Goal: Task Accomplishment & Management: Manage account settings

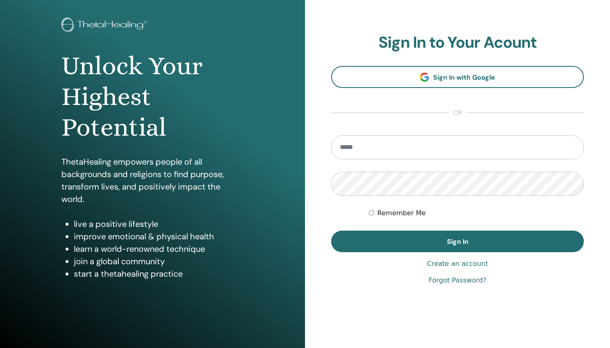
scroll to position [46, 0]
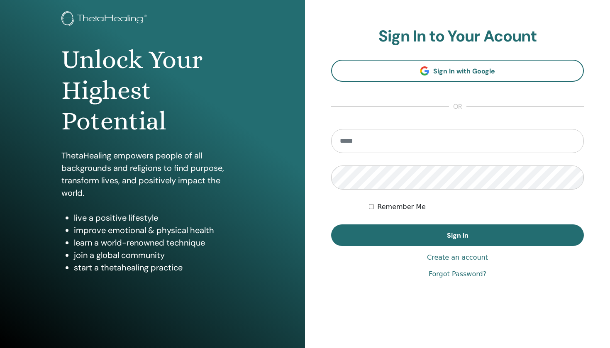
click at [385, 144] on input "email" at bounding box center [457, 141] width 253 height 24
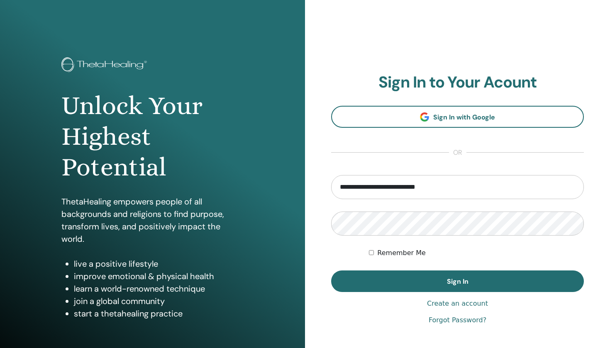
type input "**********"
click at [385, 239] on form "**********" at bounding box center [457, 233] width 253 height 117
click at [457, 281] on button "Sign In" at bounding box center [457, 281] width 253 height 22
type input "**********"
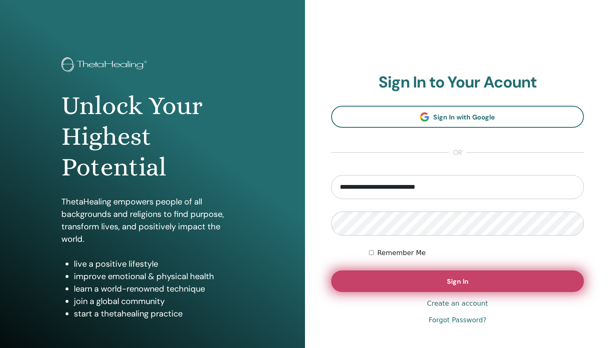
click at [378, 282] on button "Sign In" at bounding box center [457, 281] width 253 height 22
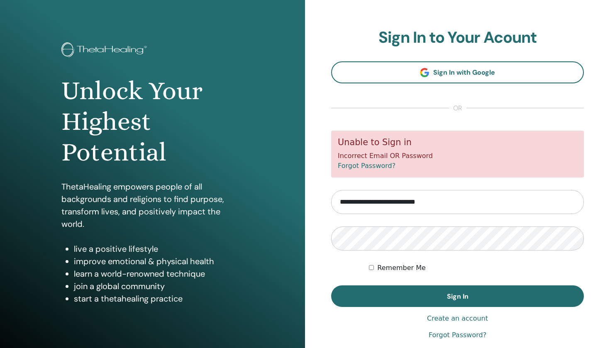
scroll to position [18, 0]
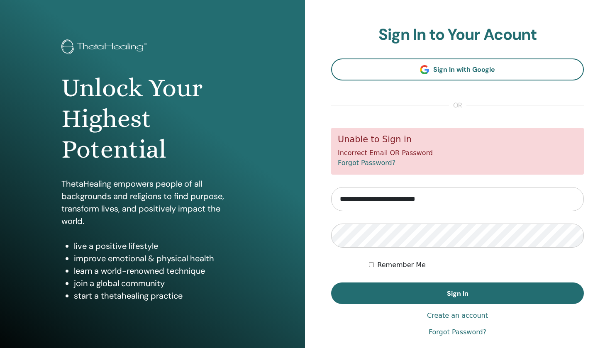
click at [380, 199] on input "**********" at bounding box center [457, 199] width 253 height 24
click at [382, 200] on input "**********" at bounding box center [457, 199] width 253 height 24
type input "**********"
click at [457, 293] on button "Sign In" at bounding box center [457, 294] width 253 height 22
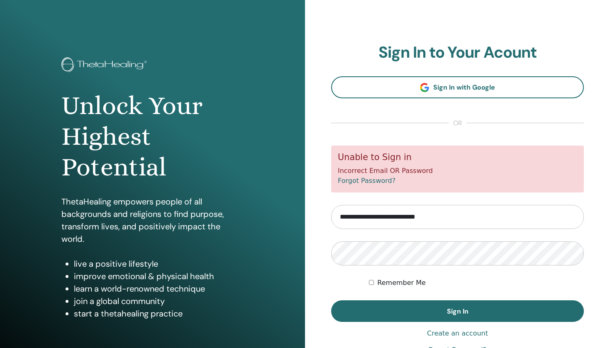
click at [431, 215] on input "**********" at bounding box center [457, 217] width 253 height 24
type input "**********"
click at [457, 311] on button "Sign In" at bounding box center [457, 311] width 253 height 22
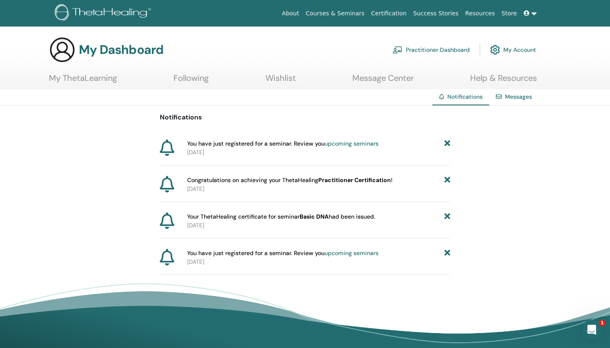
click at [205, 76] on link "Following" at bounding box center [190, 81] width 35 height 16
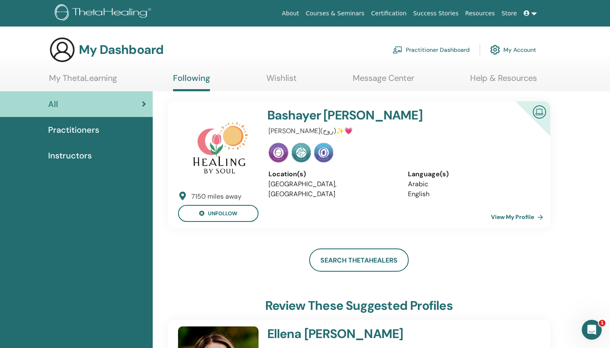
click at [523, 216] on link "View My Profile" at bounding box center [519, 217] width 56 height 17
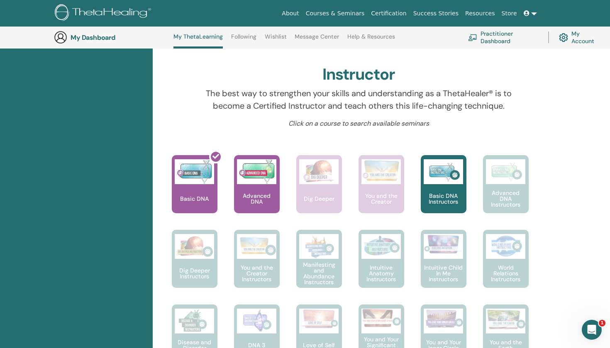
scroll to position [255, 0]
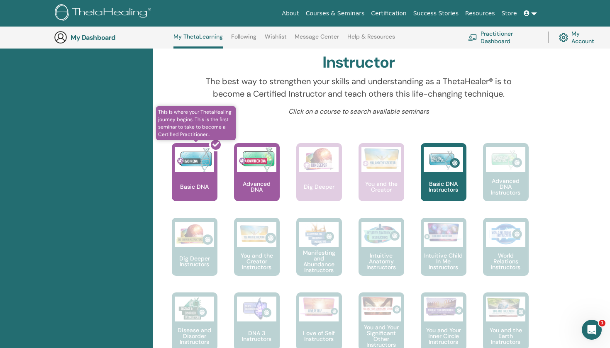
click at [208, 188] on div at bounding box center [200, 175] width 46 height 75
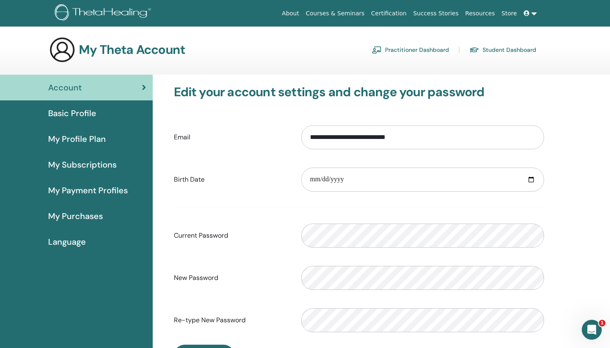
click at [88, 118] on span "Basic Profile" at bounding box center [72, 113] width 48 height 12
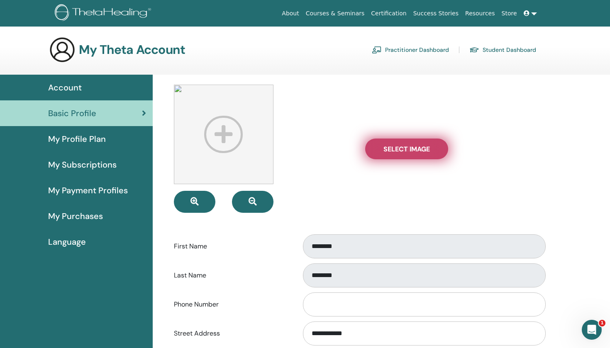
click at [396, 149] on span "Select Image" at bounding box center [406, 149] width 46 height 9
click at [401, 149] on input "Select Image" at bounding box center [406, 149] width 11 height 6
click at [427, 149] on span "Select Image" at bounding box center [406, 149] width 46 height 9
click at [412, 149] on input "Select Image" at bounding box center [406, 149] width 11 height 6
type input "**********"
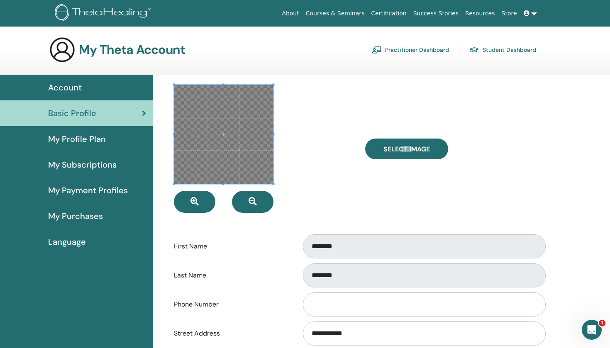
click at [334, 134] on div at bounding box center [263, 149] width 191 height 128
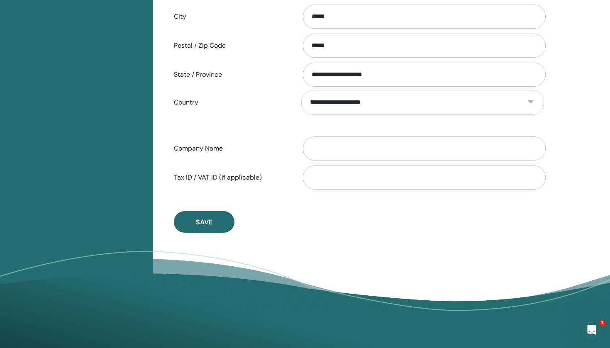
scroll to position [379, 0]
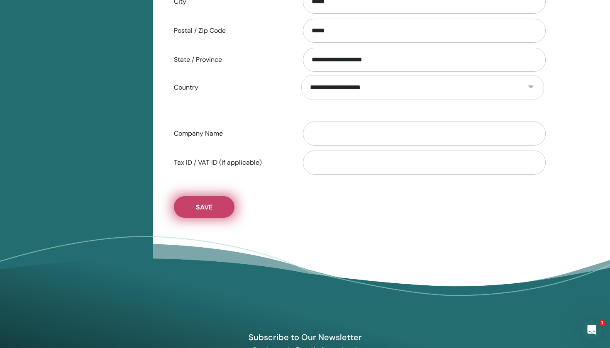
click at [206, 206] on span "Save" at bounding box center [204, 207] width 17 height 9
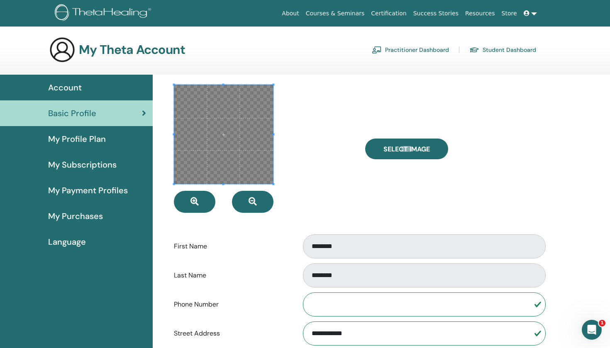
scroll to position [0, 0]
click at [304, 146] on div at bounding box center [263, 149] width 191 height 128
click at [285, 199] on div at bounding box center [263, 149] width 191 height 128
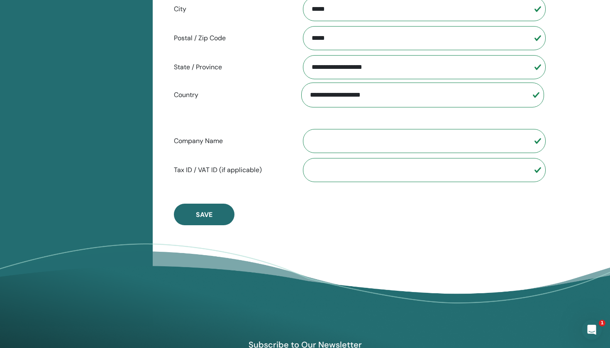
scroll to position [393, 0]
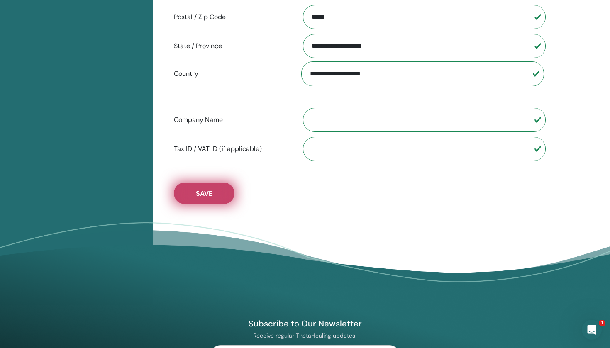
click at [207, 193] on span "Save" at bounding box center [204, 193] width 17 height 9
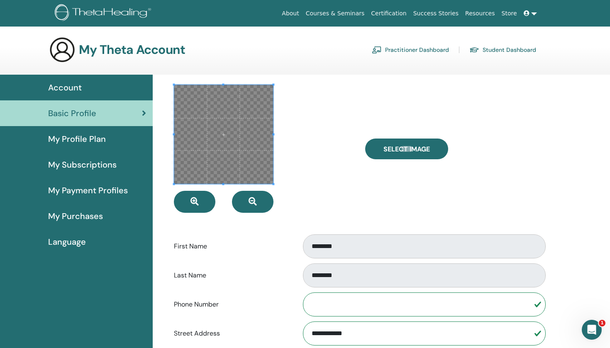
scroll to position [0, 0]
click at [78, 144] on span "My Profile Plan" at bounding box center [77, 139] width 58 height 12
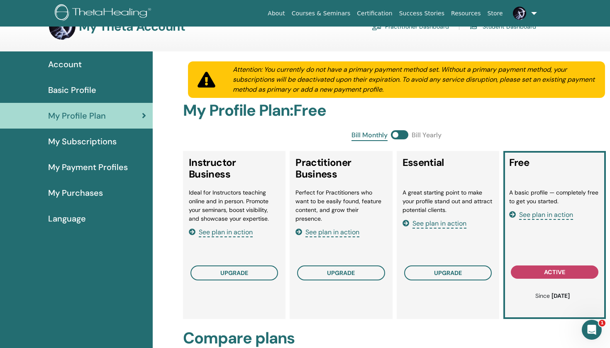
scroll to position [24, 0]
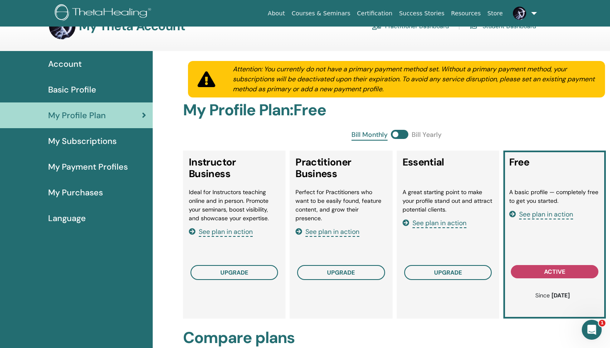
click at [95, 149] on link "My Subscriptions" at bounding box center [76, 141] width 153 height 26
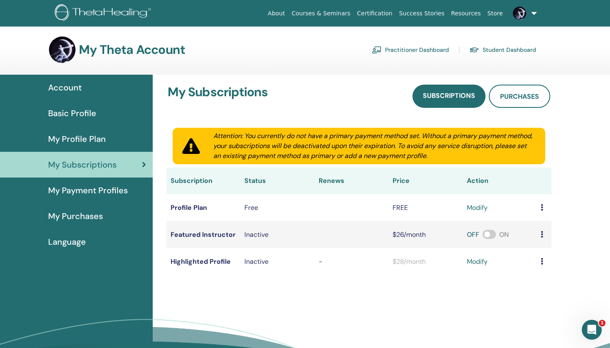
click at [74, 188] on span "My Payment Profiles" at bounding box center [88, 190] width 80 height 12
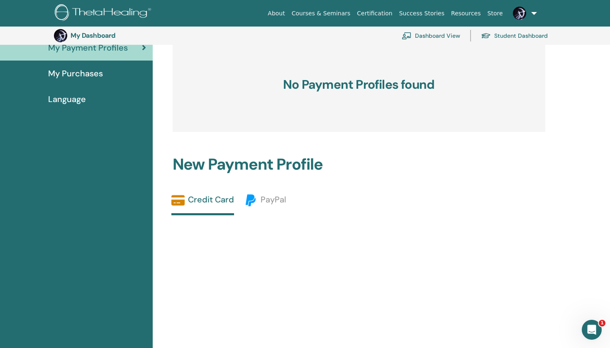
scroll to position [166, 0]
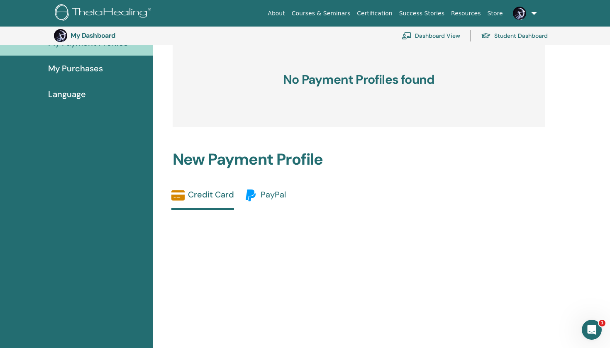
click at [269, 190] on span "PayPal" at bounding box center [273, 194] width 25 height 11
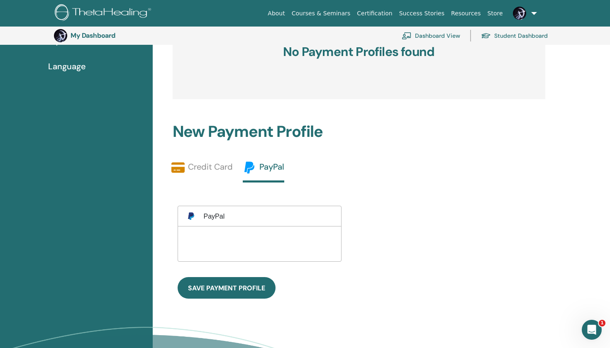
scroll to position [195, 0]
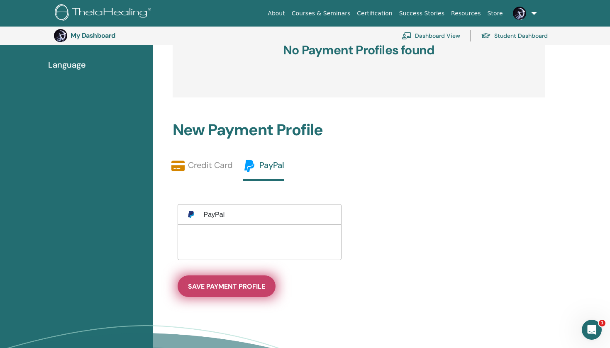
click at [195, 288] on span "save payment profile" at bounding box center [226, 286] width 77 height 9
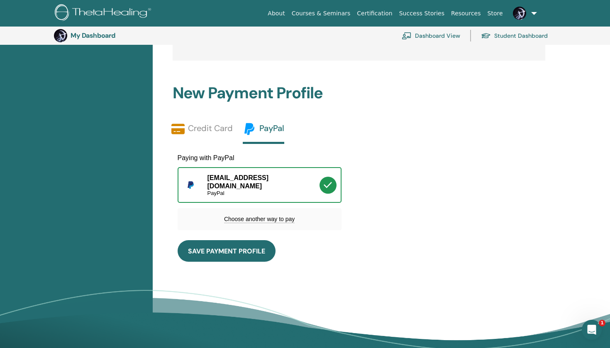
scroll to position [233, 0]
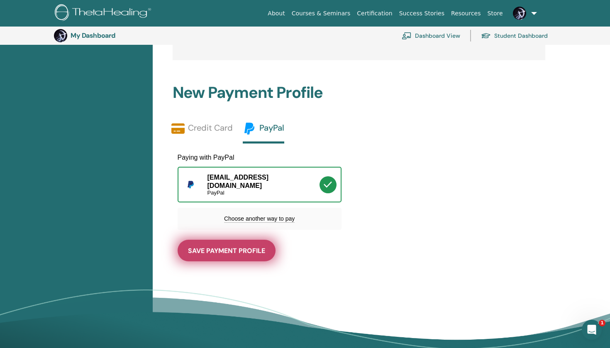
click at [231, 251] on button "save payment profile" at bounding box center [227, 251] width 98 height 22
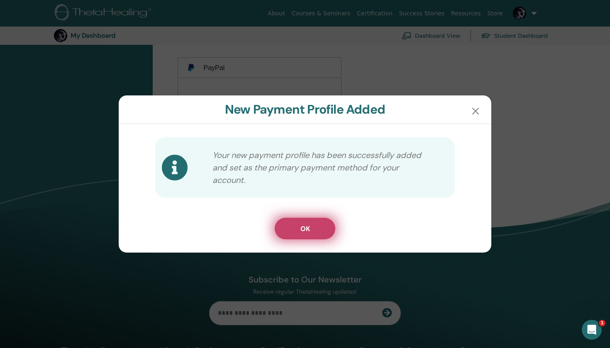
click at [297, 232] on button "OK" at bounding box center [305, 229] width 61 height 22
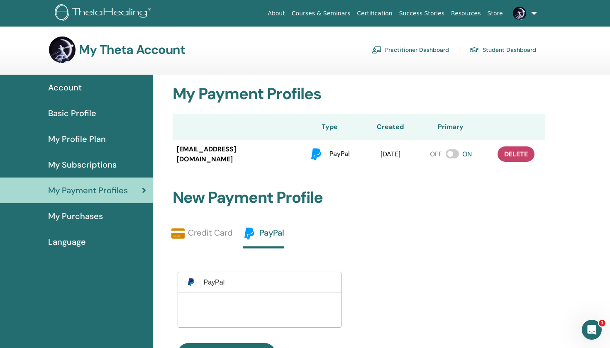
scroll to position [0, 0]
click at [75, 215] on span "My Purchases" at bounding box center [75, 216] width 55 height 12
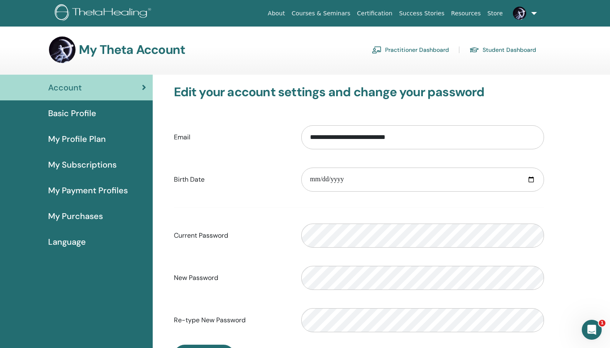
click at [502, 52] on link "Student Dashboard" at bounding box center [502, 49] width 67 height 13
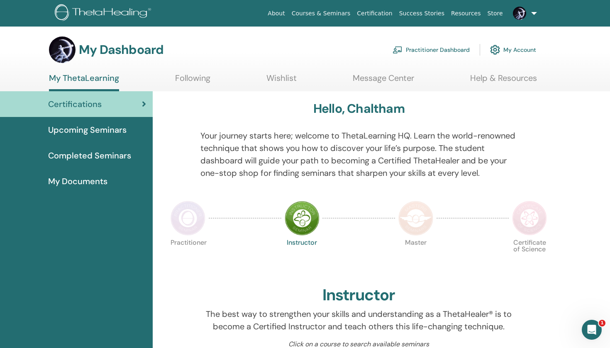
click at [438, 51] on link "Practitioner Dashboard" at bounding box center [430, 50] width 77 height 18
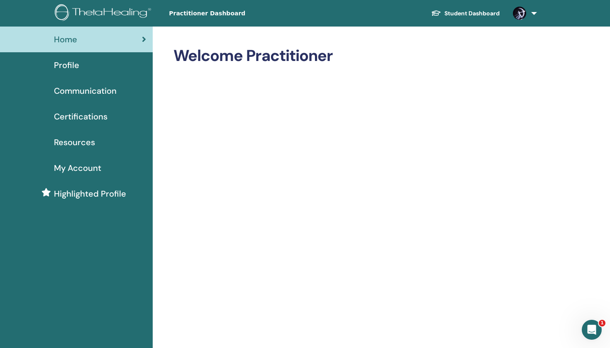
click at [529, 12] on span at bounding box center [519, 13] width 20 height 7
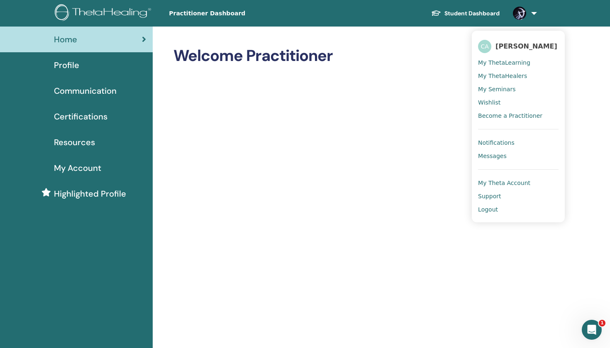
click at [492, 144] on span "Notifications" at bounding box center [496, 142] width 37 height 7
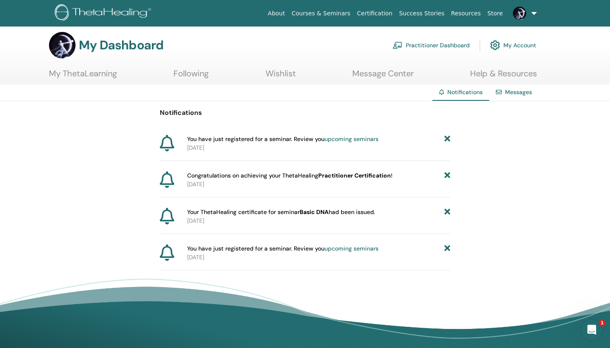
scroll to position [5, 0]
click at [348, 176] on b "Practitioner Certification" at bounding box center [354, 174] width 73 height 7
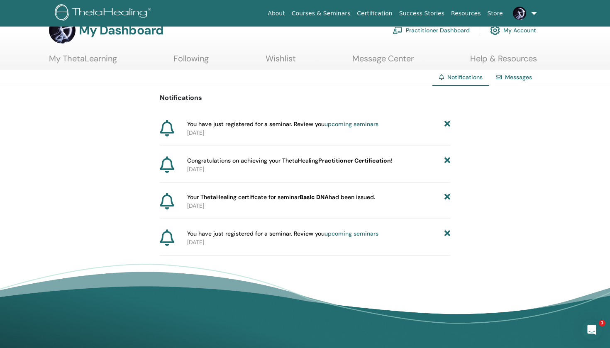
scroll to position [24, 0]
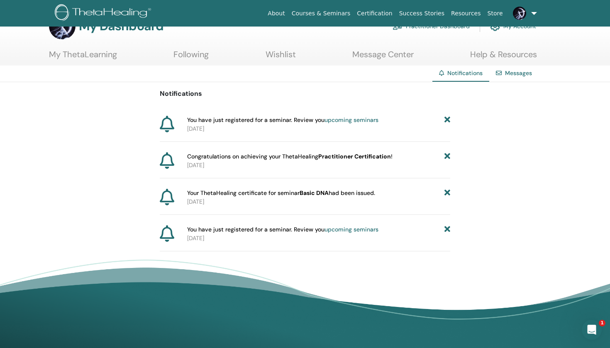
click at [515, 68] on div "Messages" at bounding box center [513, 73] width 49 height 15
click at [512, 75] on link "Messages" at bounding box center [518, 72] width 27 height 7
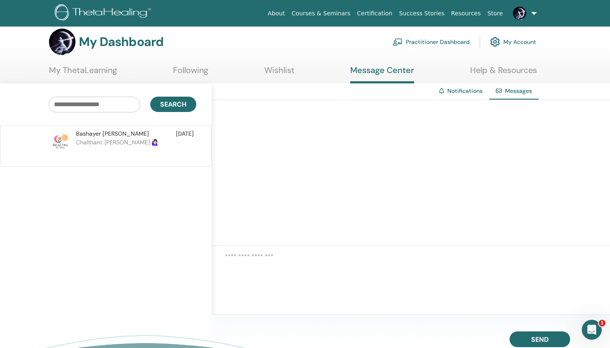
scroll to position [8, 0]
click at [141, 153] on p "Chaltham: كلثم المهيري 🙋🏻‍♀️" at bounding box center [136, 150] width 120 height 25
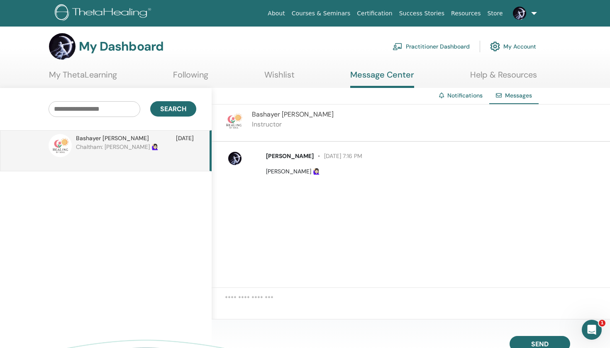
scroll to position [3, 0]
click at [287, 78] on link "Wishlist" at bounding box center [279, 78] width 30 height 16
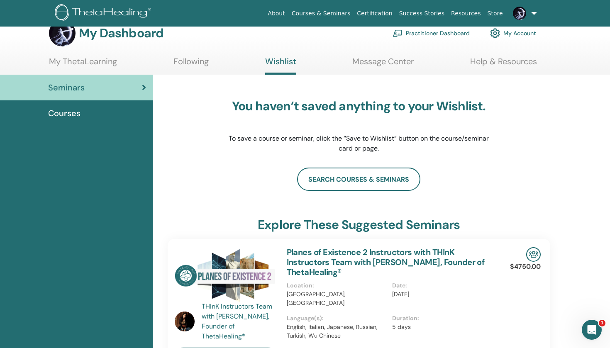
scroll to position [18, 0]
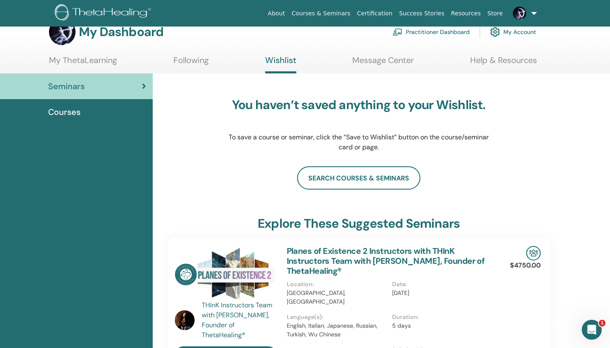
click at [81, 110] on div "Courses" at bounding box center [76, 112] width 139 height 12
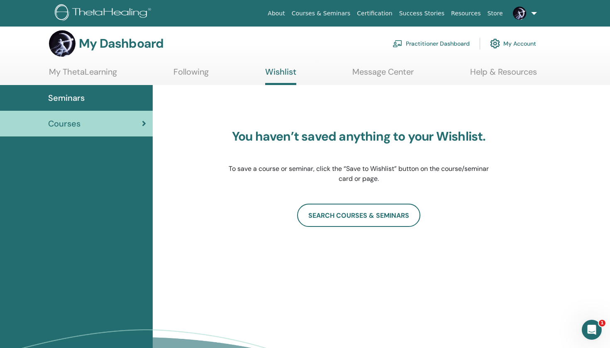
scroll to position [7, 0]
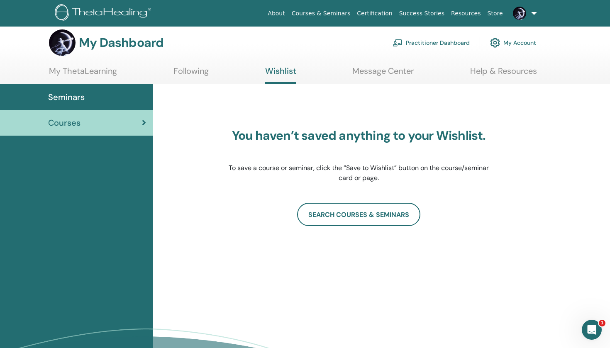
click at [184, 75] on link "Following" at bounding box center [190, 74] width 35 height 16
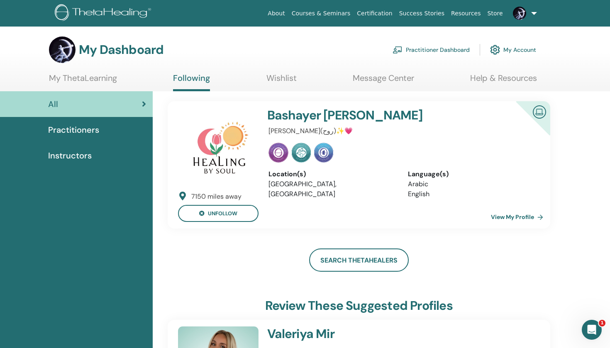
click at [107, 75] on link "My ThetaLearning" at bounding box center [83, 81] width 68 height 16
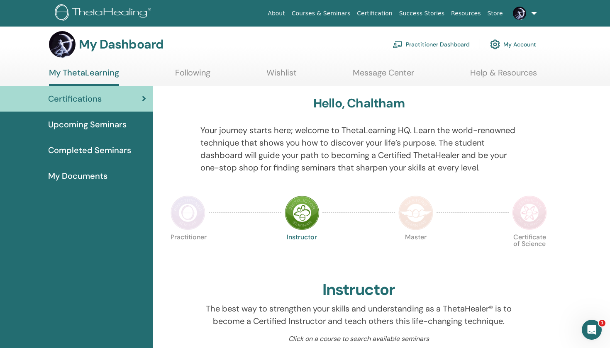
scroll to position [6, 0]
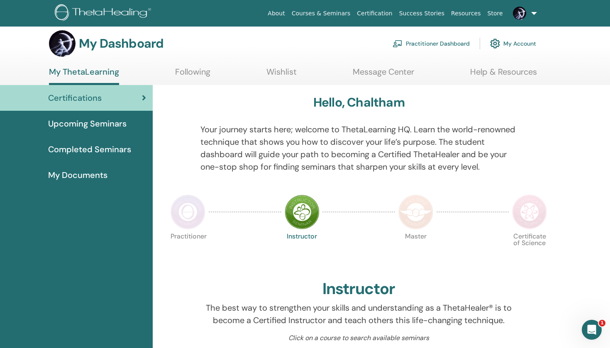
click at [65, 149] on span "Completed Seminars" at bounding box center [89, 149] width 83 height 12
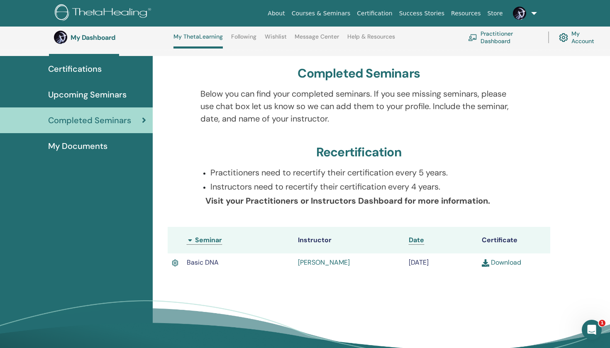
scroll to position [77, 0]
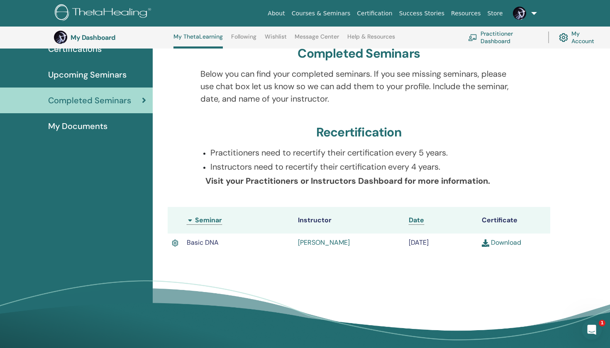
click at [508, 241] on link "Download" at bounding box center [501, 242] width 39 height 9
